Goal: Task Accomplishment & Management: Use online tool/utility

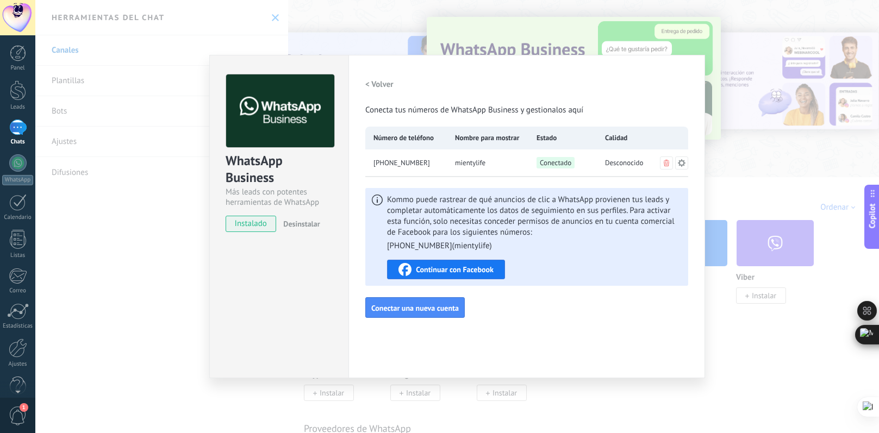
click at [682, 162] on icon at bounding box center [681, 163] width 9 height 9
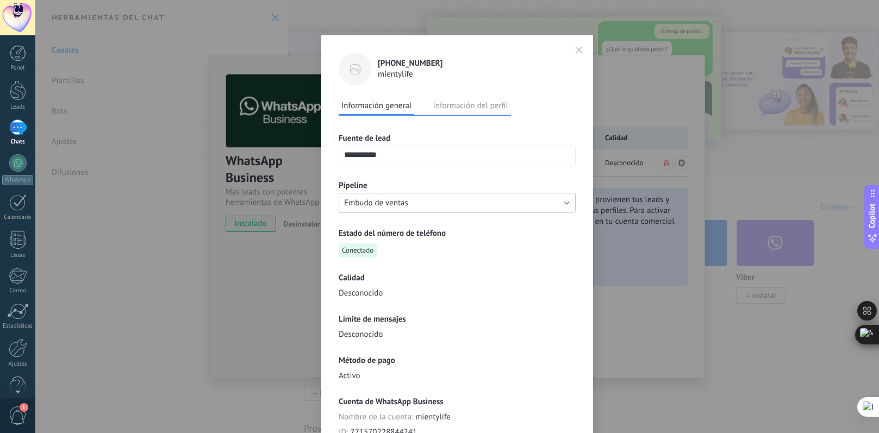
click at [561, 198] on button "Embudo de ventas" at bounding box center [457, 203] width 237 height 20
click at [437, 225] on span "Logística Mastershop" at bounding box center [452, 221] width 240 height 10
click at [575, 49] on icon "button" at bounding box center [579, 50] width 8 height 8
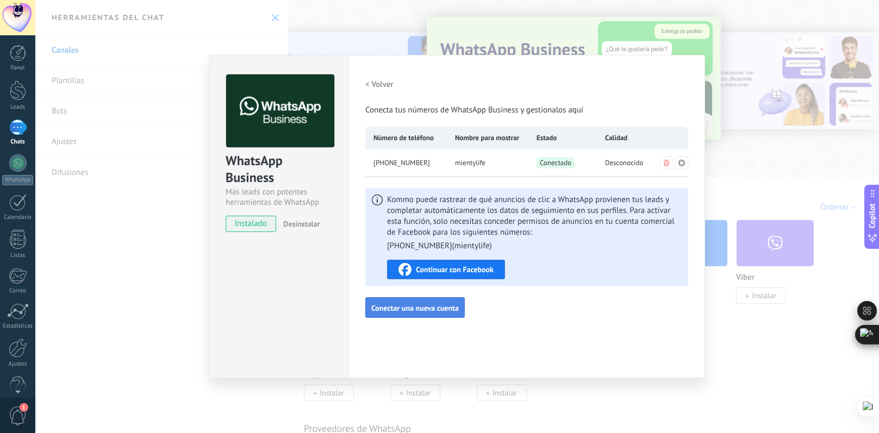
click at [413, 315] on button "Conectar una nueva cuenta" at bounding box center [415, 307] width 100 height 21
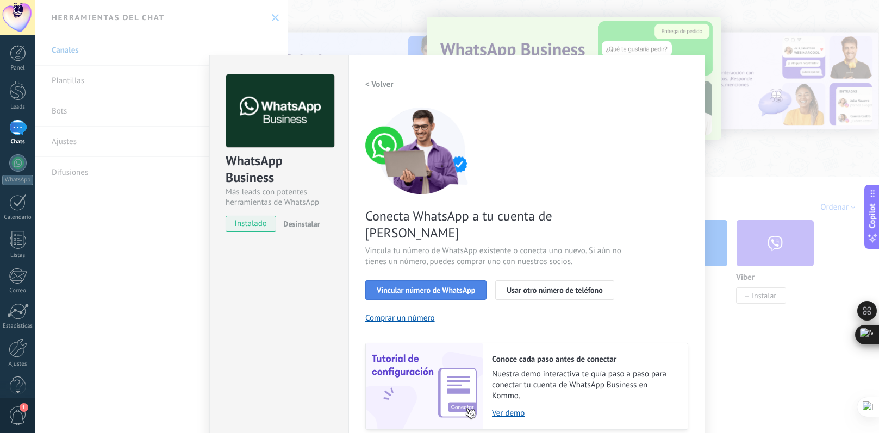
click at [425, 287] on span "Vincular número de WhatsApp" at bounding box center [426, 291] width 98 height 8
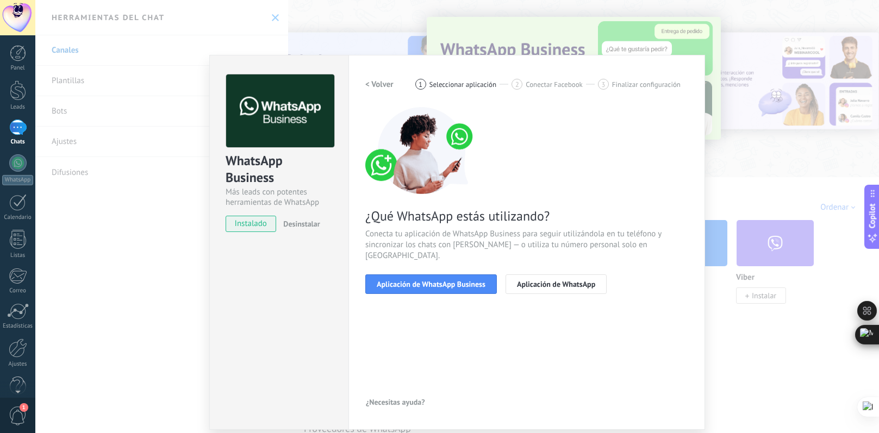
click at [425, 281] on span "Aplicación de WhatsApp Business" at bounding box center [431, 285] width 109 height 8
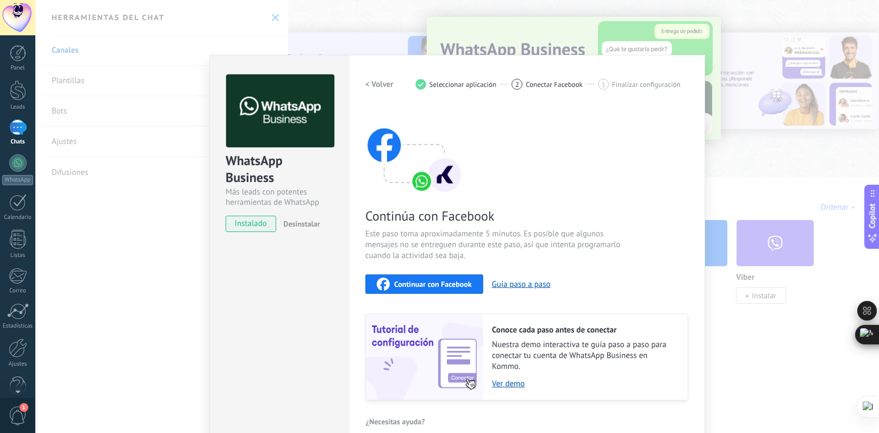
click at [462, 295] on div "Continúa con Facebook Este paso toma aproximadamente 5 minutos. Es posible que …" at bounding box center [526, 254] width 323 height 294
click at [462, 290] on div "Continuar con Facebook" at bounding box center [424, 284] width 95 height 13
click at [745, 165] on div "WhatsApp Business Más leads con potentes herramientas de WhatsApp instalado Des…" at bounding box center [457, 216] width 844 height 433
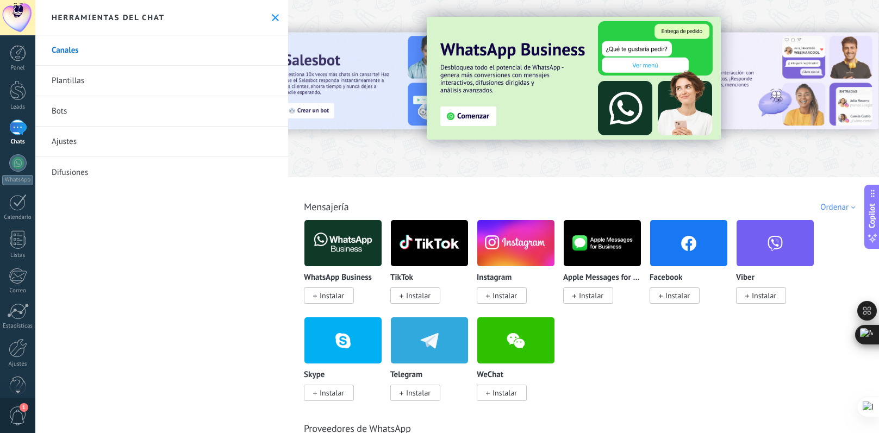
click at [58, 52] on link "Canales" at bounding box center [161, 50] width 253 height 30
click at [446, 148] on div at bounding box center [583, 86] width 591 height 156
click at [459, 128] on img at bounding box center [574, 78] width 294 height 123
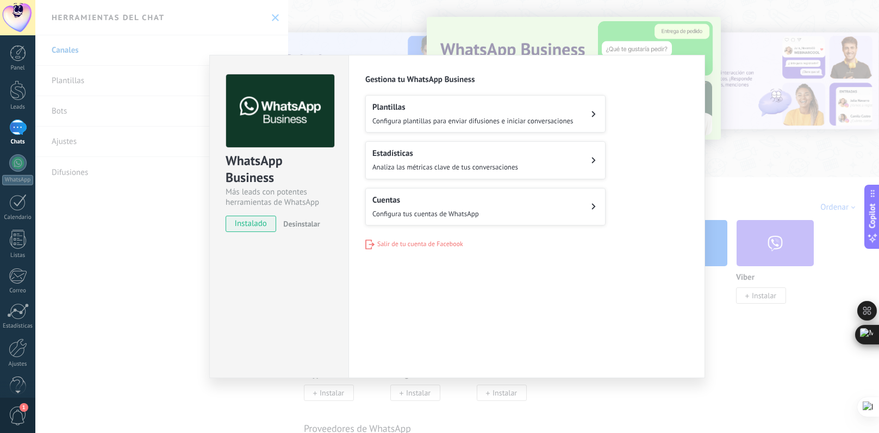
click at [648, 109] on div "Plantillas Configura plantillas para enviar difusiones e iniciar conversaciones…" at bounding box center [526, 160] width 323 height 130
click at [757, 201] on div "WhatsApp Business Más leads con potentes herramientas de WhatsApp instalado Des…" at bounding box center [457, 216] width 844 height 433
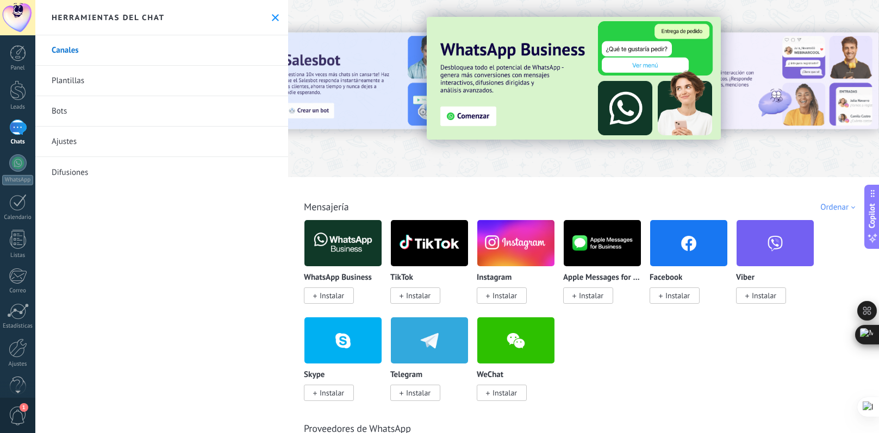
click at [502, 163] on div at bounding box center [583, 86] width 591 height 156
click at [344, 253] on img at bounding box center [342, 243] width 77 height 53
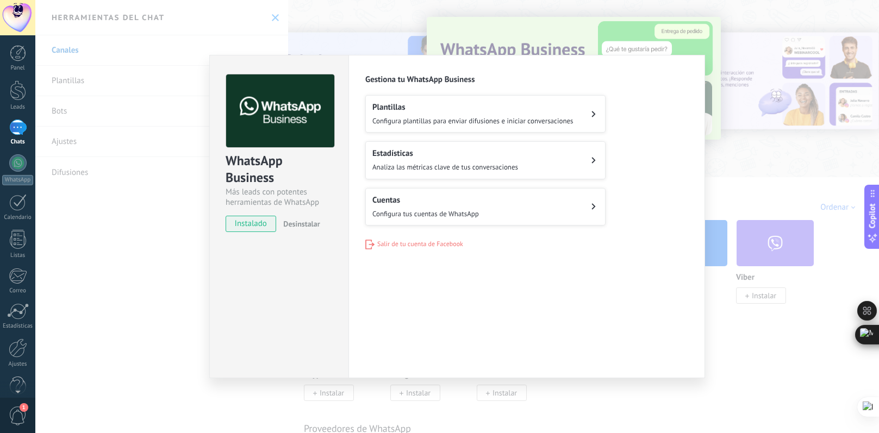
click at [445, 113] on div "Plantillas Configura plantillas para enviar difusiones e iniciar conversaciones" at bounding box center [472, 113] width 201 height 23
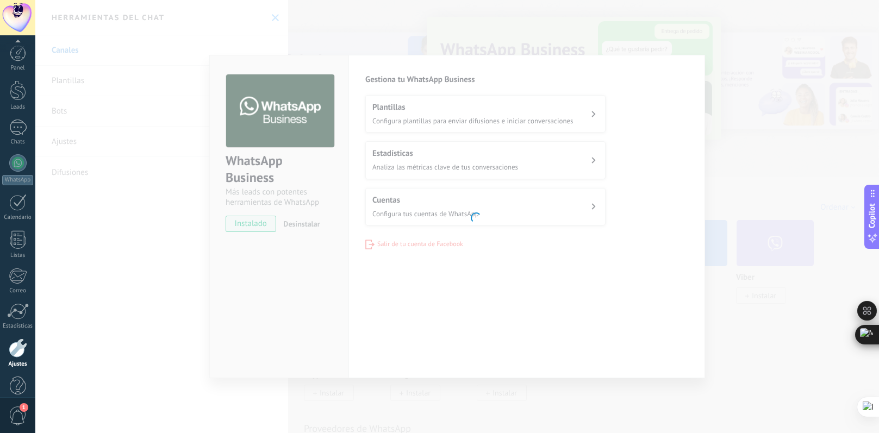
scroll to position [18, 0]
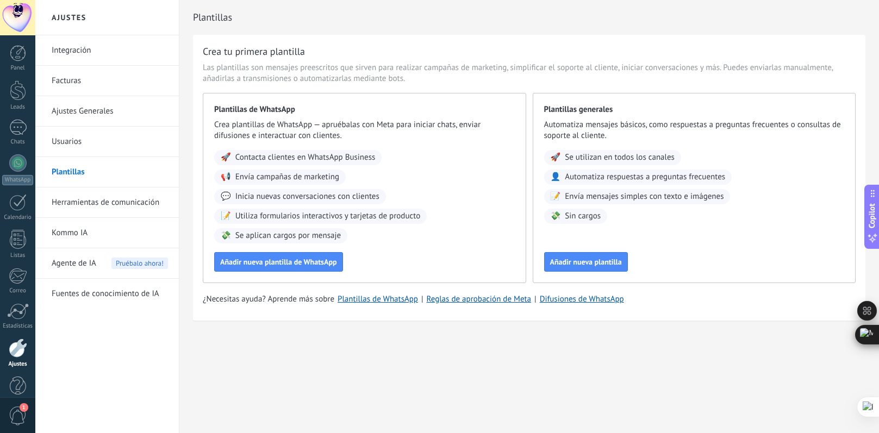
click at [73, 55] on link "Integración" at bounding box center [110, 50] width 116 height 30
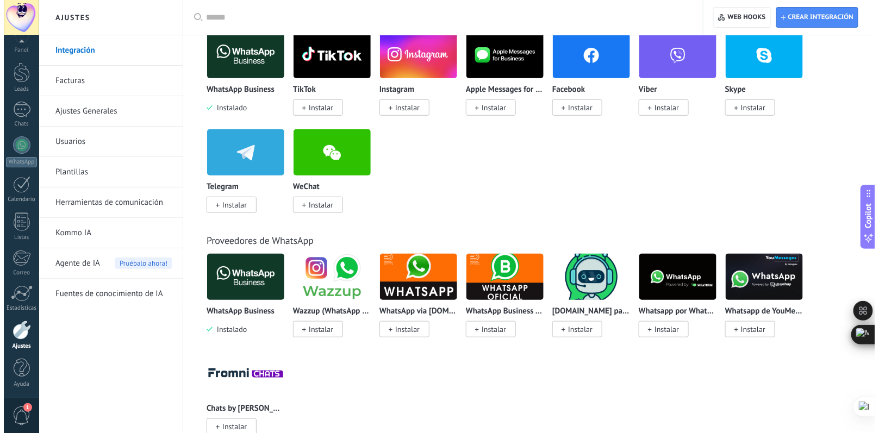
scroll to position [494, 0]
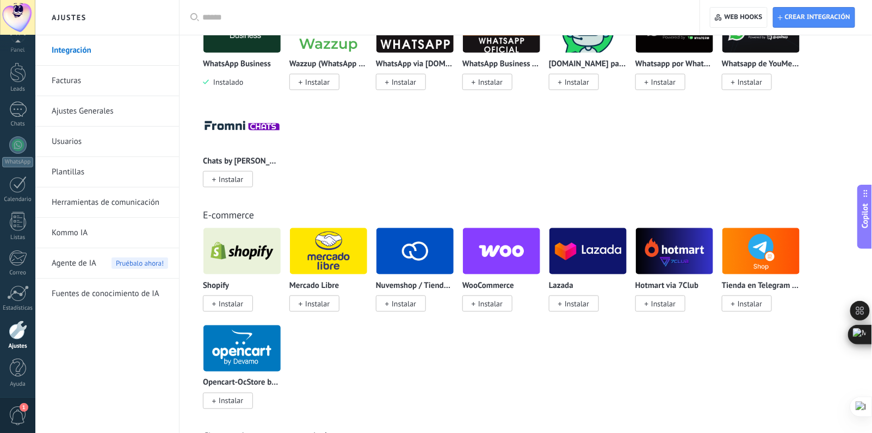
click at [391, 309] on span "Instalar" at bounding box center [403, 304] width 24 height 10
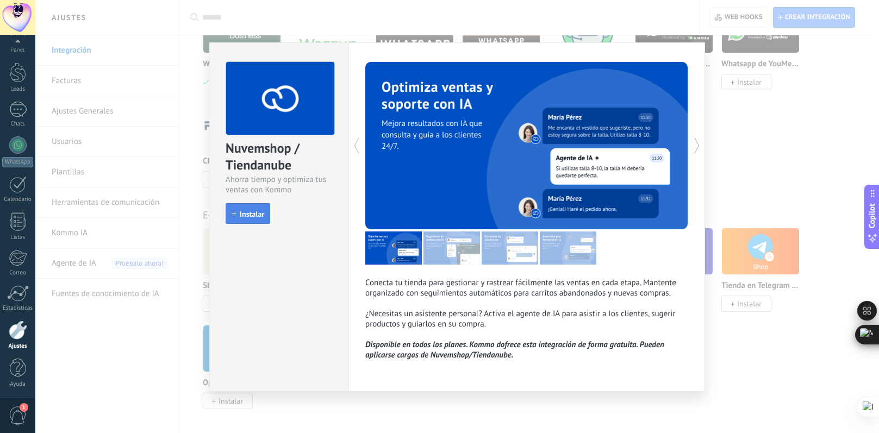
click at [238, 213] on span "Instalar" at bounding box center [248, 214] width 33 height 8
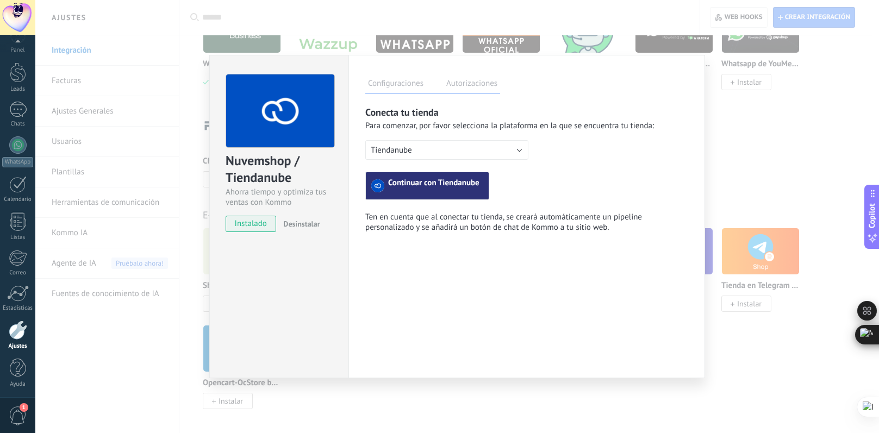
click at [456, 190] on span "Continuar con Tiendanube" at bounding box center [433, 185] width 91 height 13
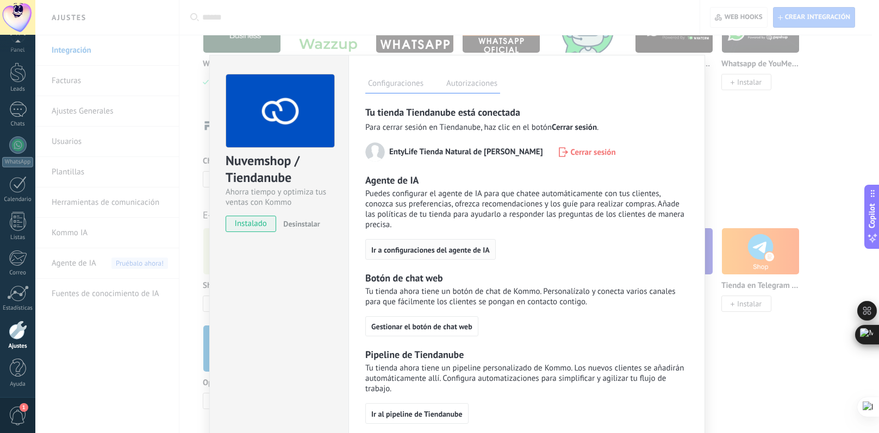
click at [389, 246] on span "Ir a configuraciones del agente de IA" at bounding box center [430, 250] width 119 height 8
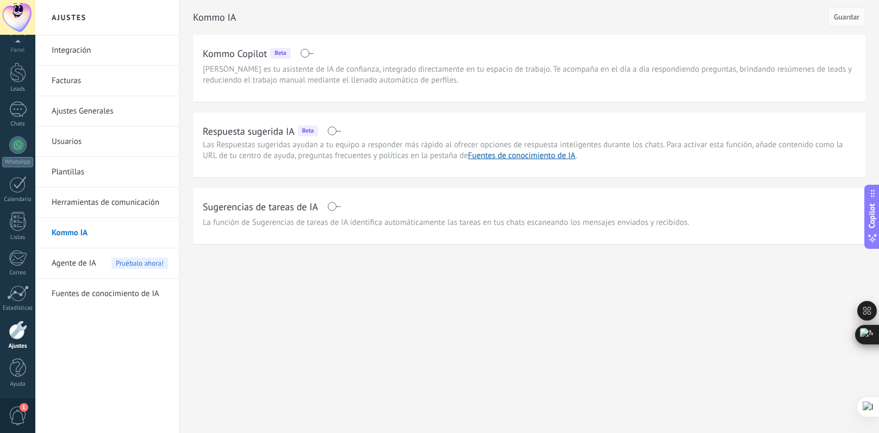
click at [338, 130] on span at bounding box center [334, 131] width 14 height 9
click at [494, 159] on link "Fuentes de conocimiento de IA" at bounding box center [522, 156] width 108 height 10
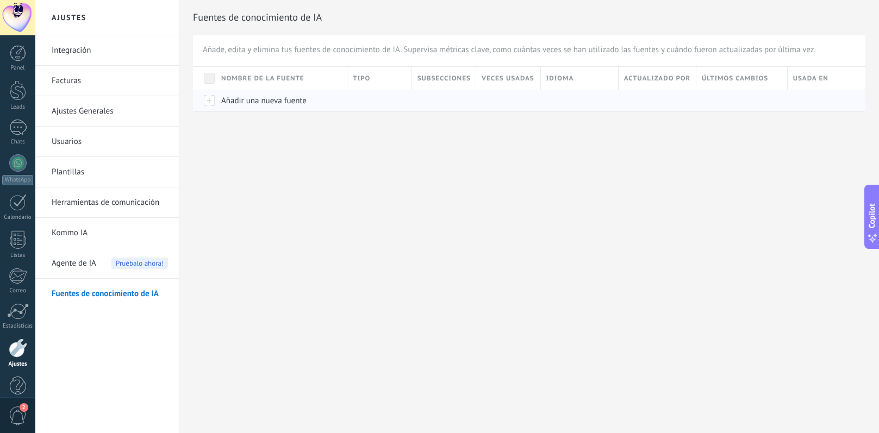
click at [220, 99] on div "Añadir una nueva fuente" at bounding box center [279, 100] width 126 height 21
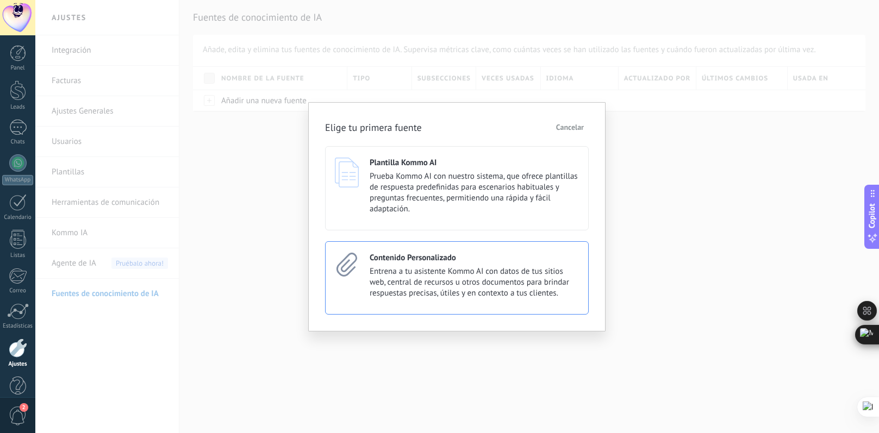
click at [464, 269] on span "Entrena a tu asistente Kommo AI con datos de tus sitios web, central de recurso…" at bounding box center [474, 282] width 209 height 33
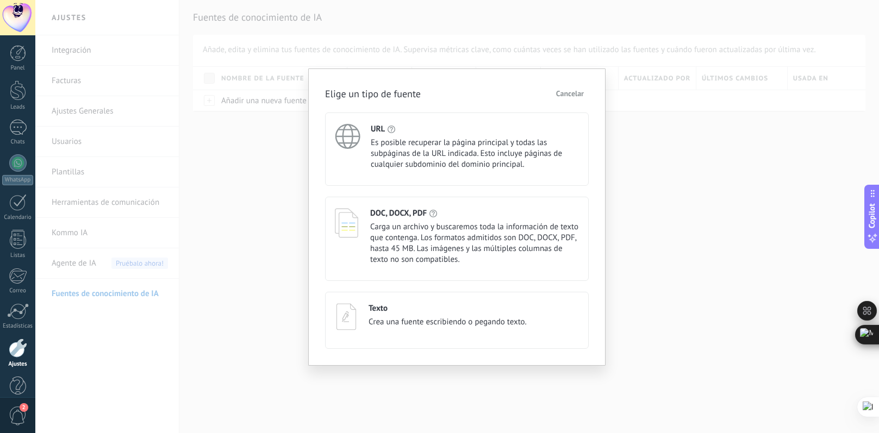
click at [495, 175] on div "URL Es posible recuperar la página principal y todas las subpáginas de la URL i…" at bounding box center [457, 149] width 264 height 73
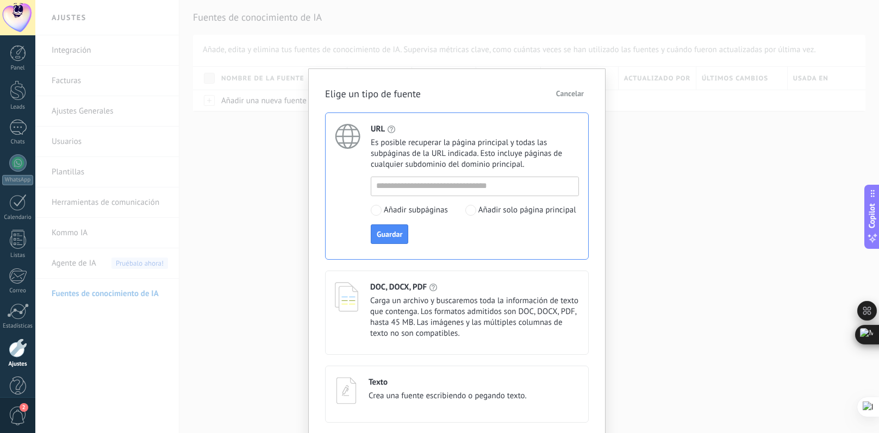
click at [474, 195] on div at bounding box center [475, 187] width 208 height 20
click at [475, 192] on input at bounding box center [474, 185] width 207 height 17
type input "**********"
click at [385, 238] on span "Guardar" at bounding box center [390, 235] width 26 height 8
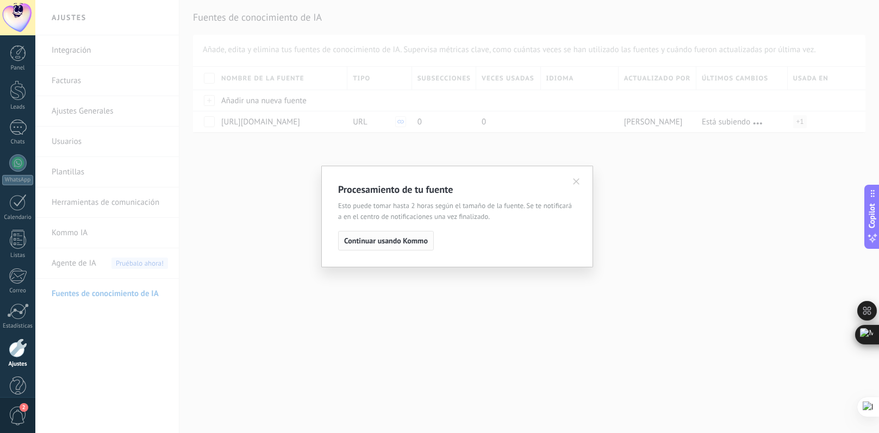
click at [384, 240] on span "Continuar usando Kommo" at bounding box center [386, 241] width 84 height 8
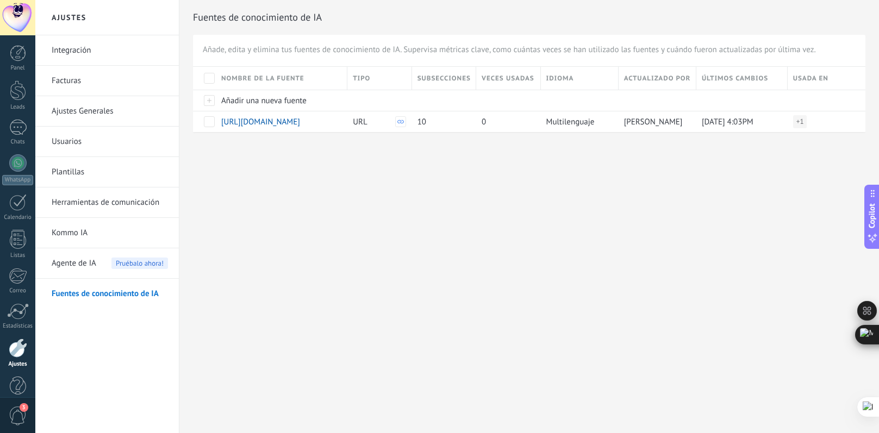
click at [98, 292] on link "Fuentes de conocimiento de IA" at bounding box center [110, 294] width 116 height 30
click at [206, 104] on div at bounding box center [204, 100] width 23 height 21
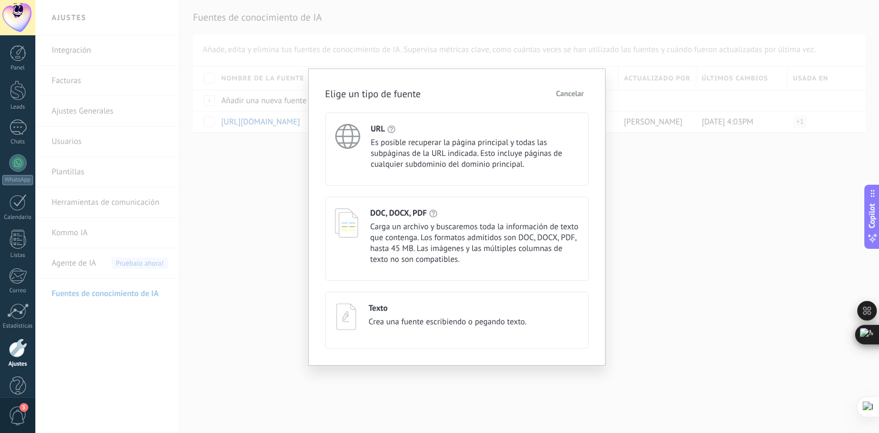
click at [438, 217] on div "DOC, DOCX, PDF" at bounding box center [474, 213] width 209 height 10
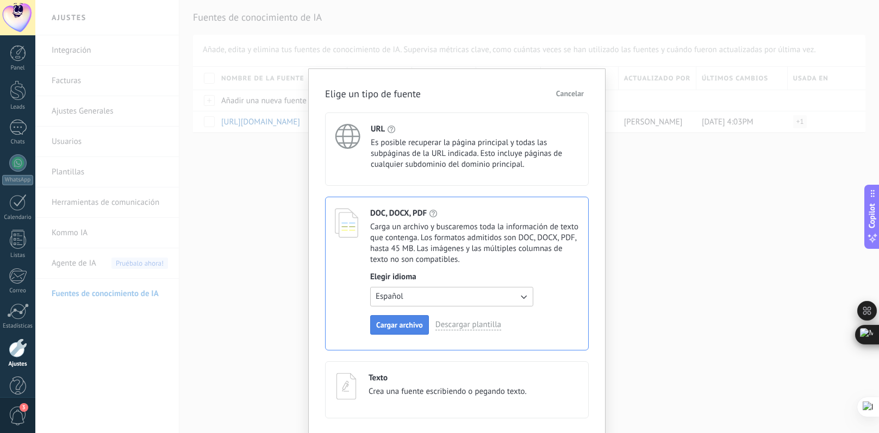
click at [424, 327] on button "Cargar archivo" at bounding box center [399, 325] width 59 height 20
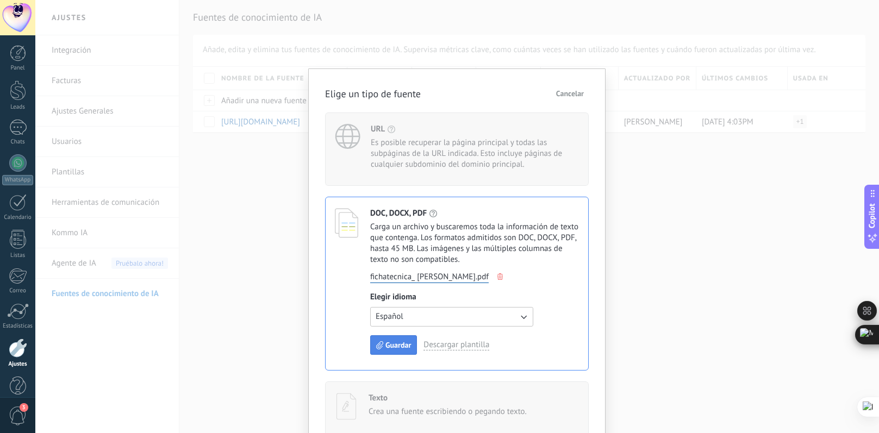
click at [411, 344] on button "Guardar" at bounding box center [393, 345] width 47 height 20
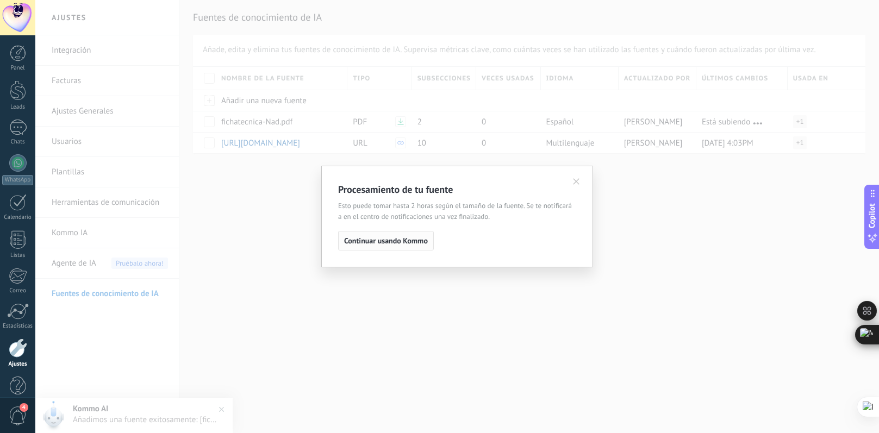
click at [392, 241] on span "Continuar usando Kommo" at bounding box center [386, 241] width 84 height 8
